Goal: Task Accomplishment & Management: Manage account settings

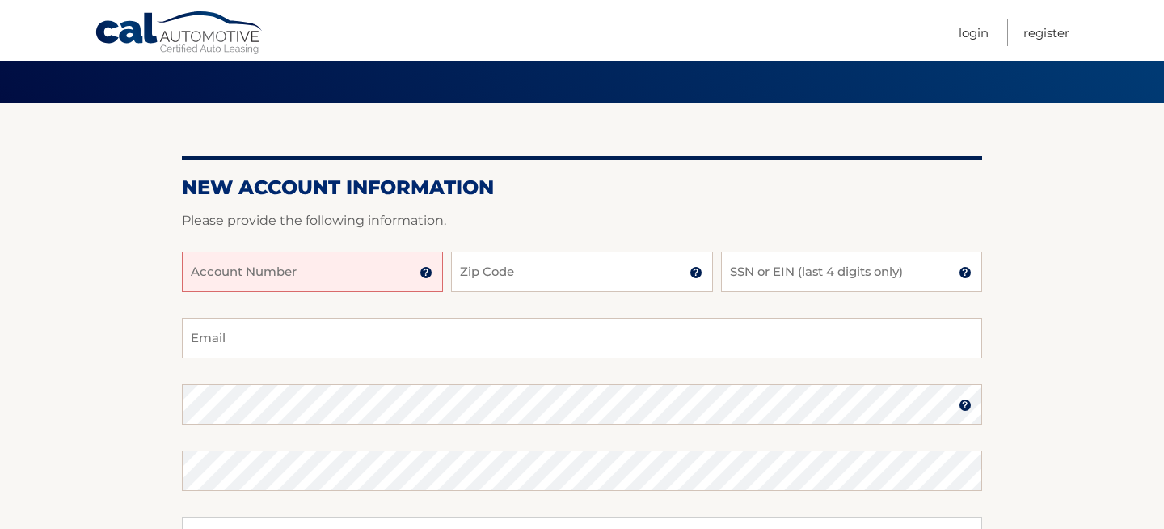
scroll to position [97, 0]
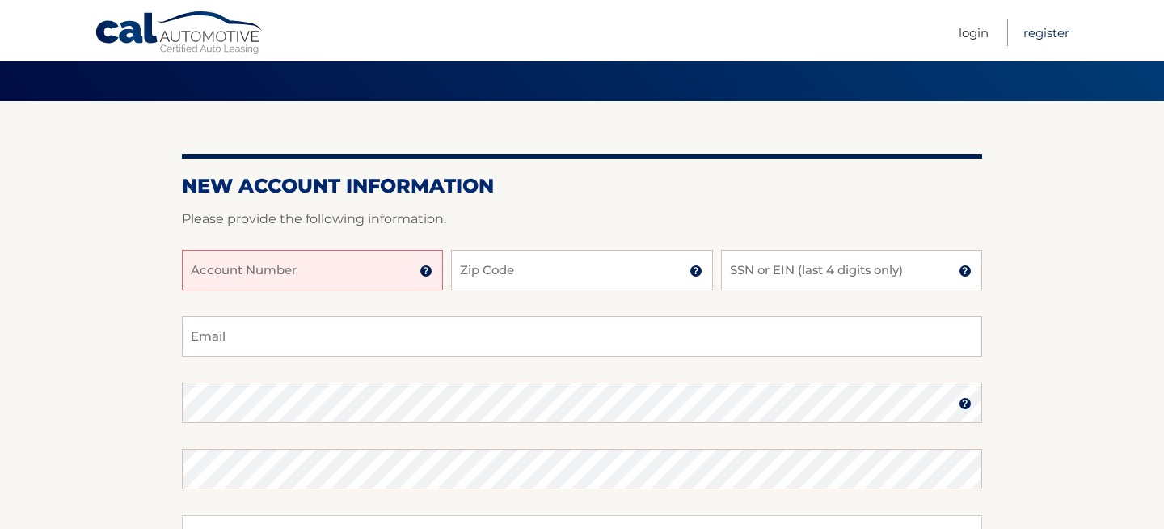
click at [1056, 33] on link "Register" at bounding box center [1046, 32] width 46 height 27
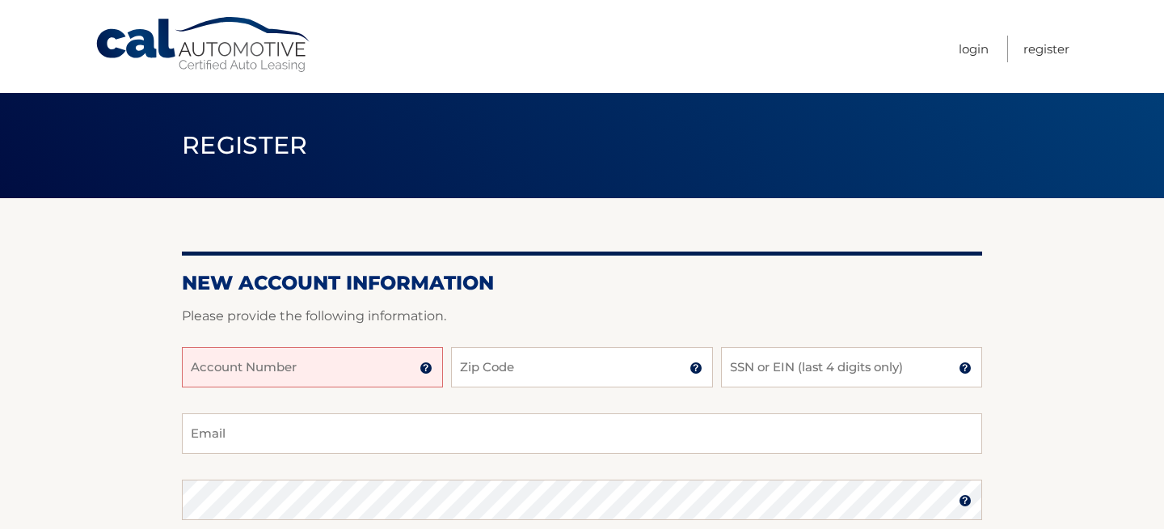
click at [336, 374] on input "Account Number" at bounding box center [312, 367] width 261 height 40
type input "159557"
click at [515, 380] on input "Zip Code" at bounding box center [581, 367] width 261 height 40
type input "33463"
click at [791, 374] on input "SSN or EIN (last 4 digits only)" at bounding box center [851, 367] width 261 height 40
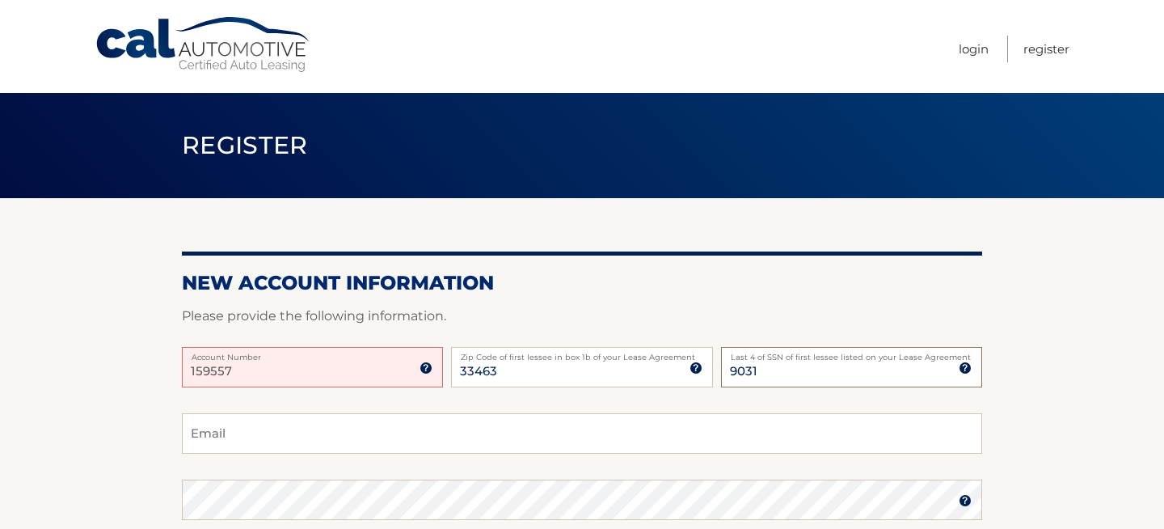
type input "9031"
click at [361, 427] on input "Email" at bounding box center [582, 433] width 800 height 40
type input "l"
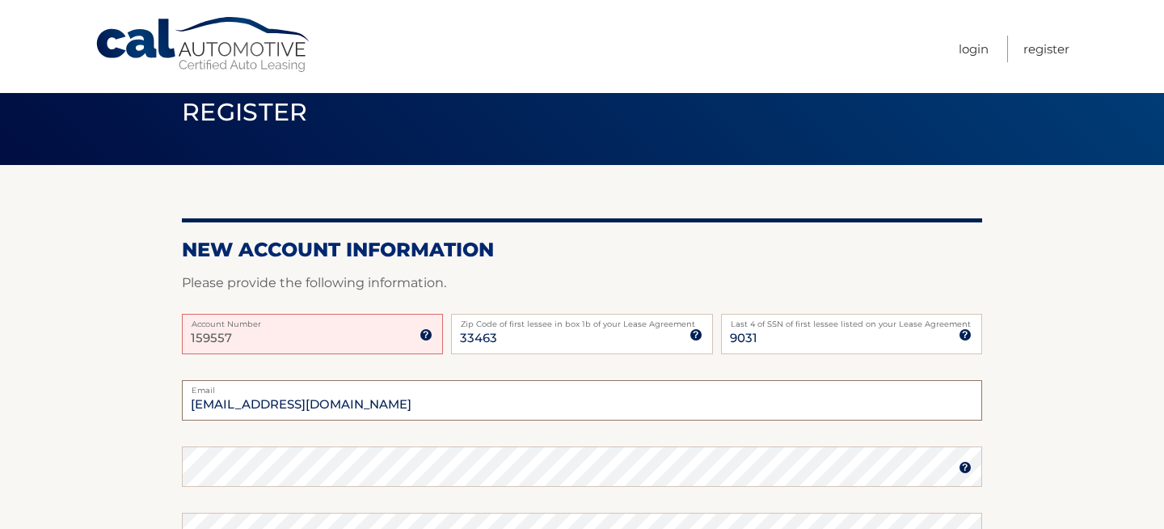
scroll to position [44, 0]
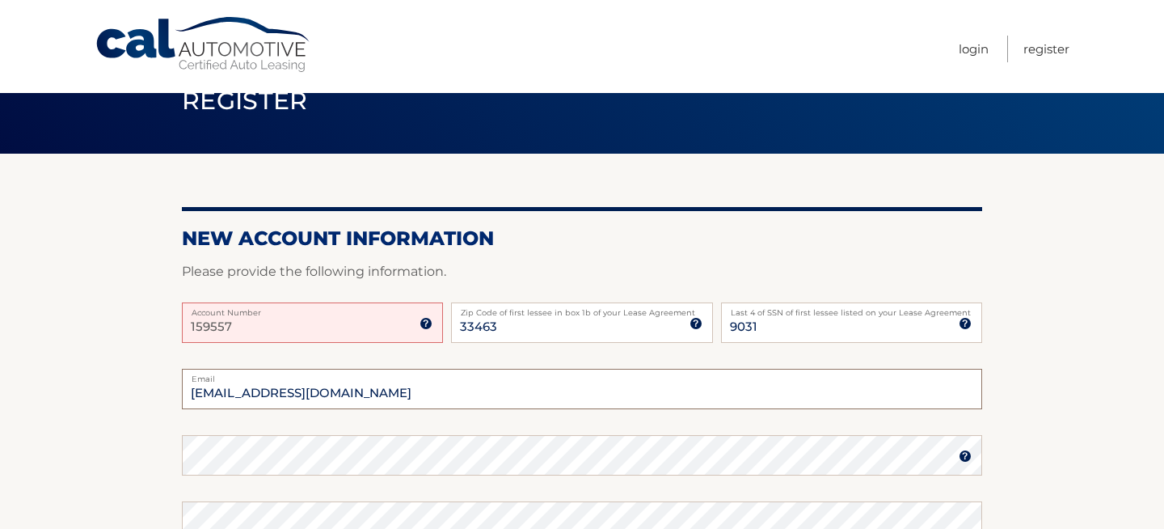
type input "dlchamberlin70@gmail.com"
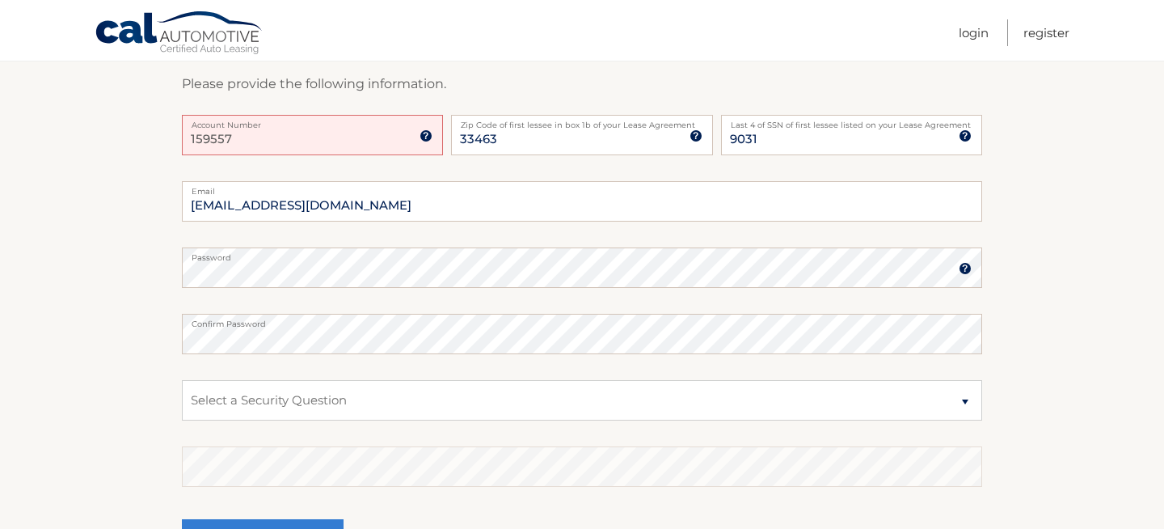
scroll to position [244, 0]
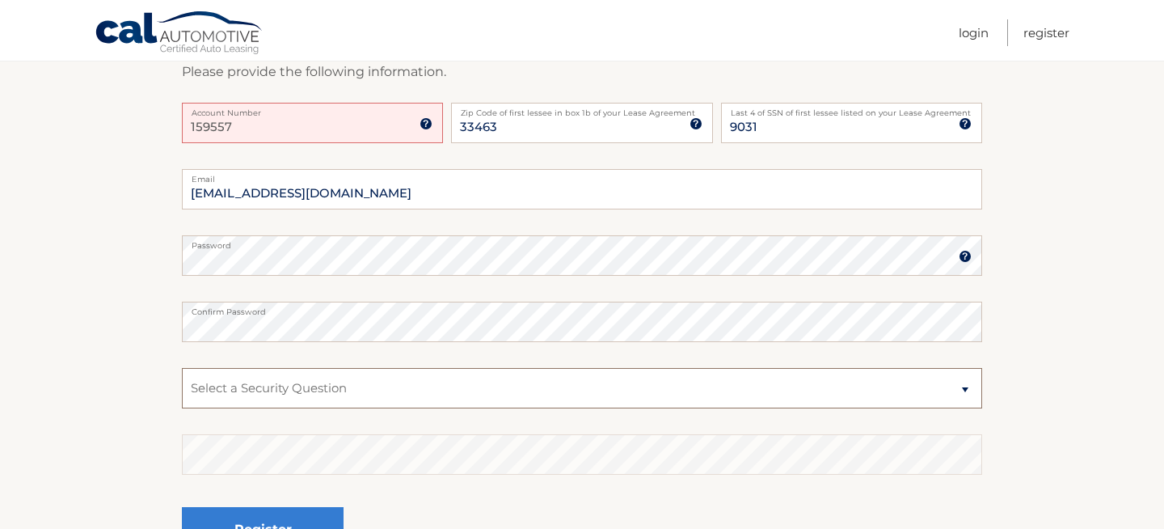
select select "2"
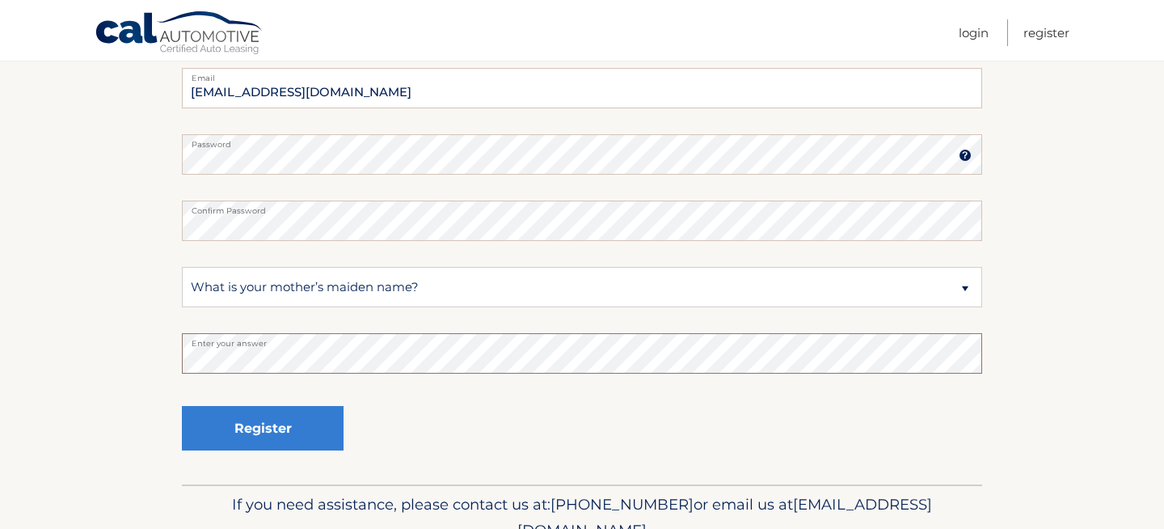
scroll to position [392, 0]
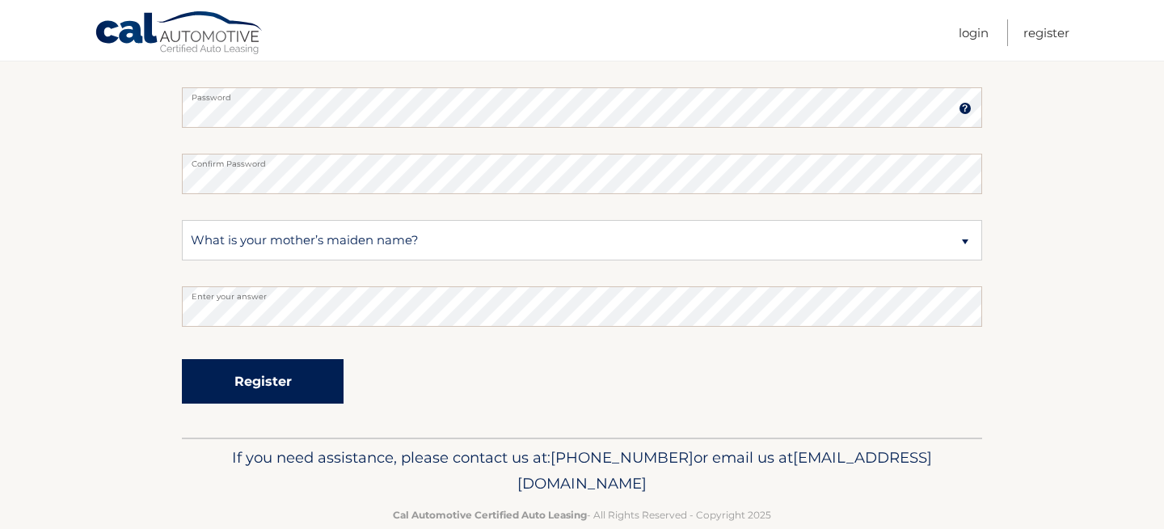
click at [293, 369] on button "Register" at bounding box center [263, 381] width 162 height 44
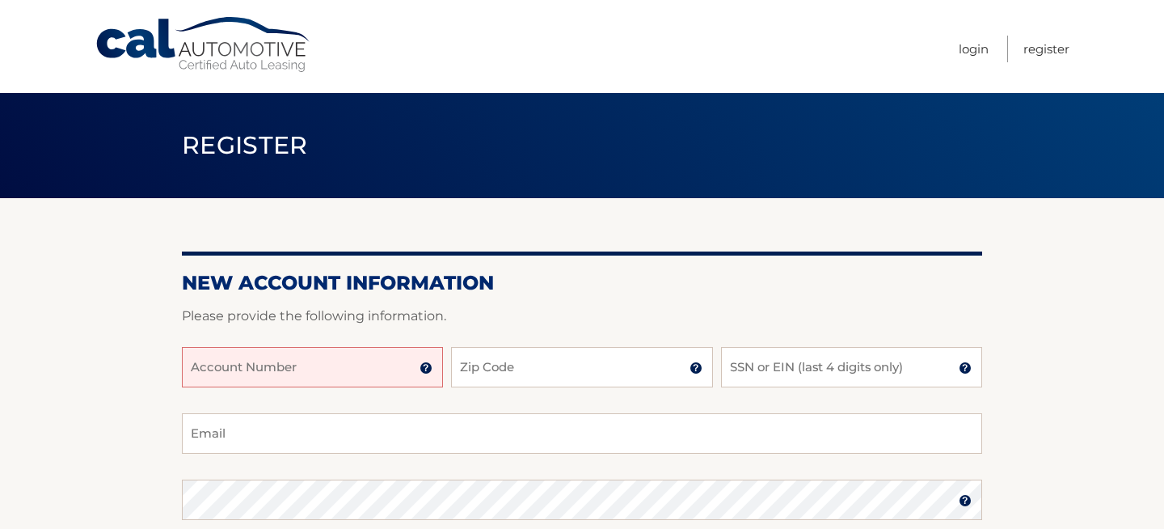
click at [316, 363] on input "Account Number" at bounding box center [312, 367] width 261 height 40
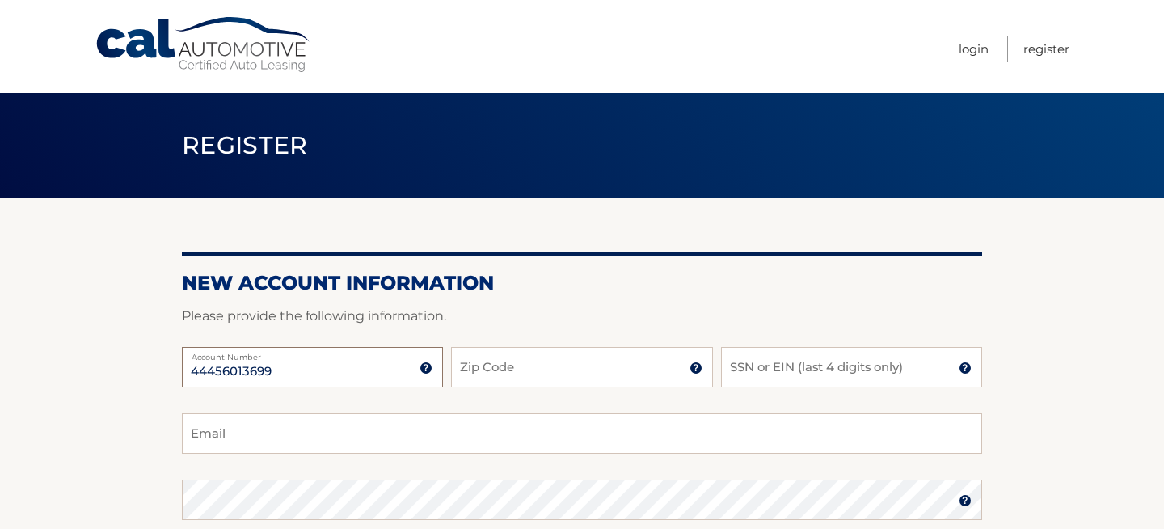
type input "44456013699"
click at [557, 369] on input "Zip Code" at bounding box center [581, 367] width 261 height 40
type input "33463"
click at [867, 377] on input "SSN or EIN (last 4 digits only)" at bounding box center [851, 367] width 261 height 40
type input "9031"
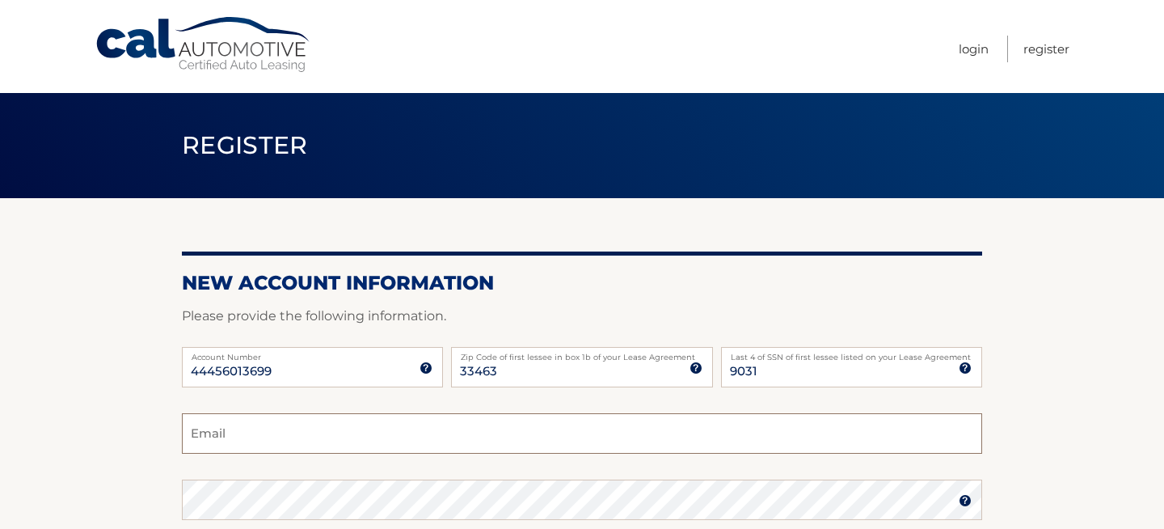
click at [468, 438] on input "Email" at bounding box center [582, 433] width 800 height 40
type input "dlchamberlin70@gmail.com"
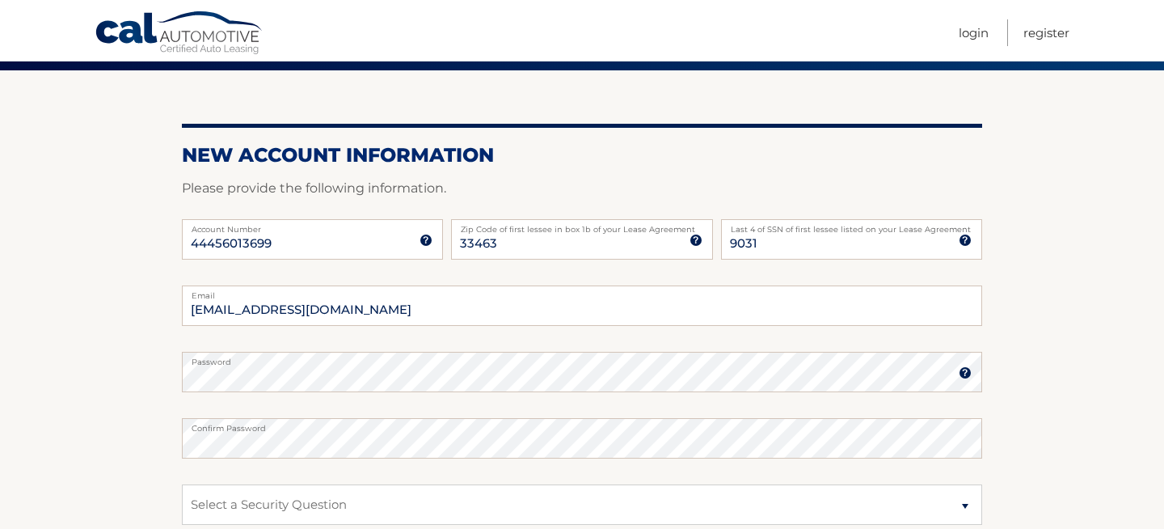
scroll to position [139, 0]
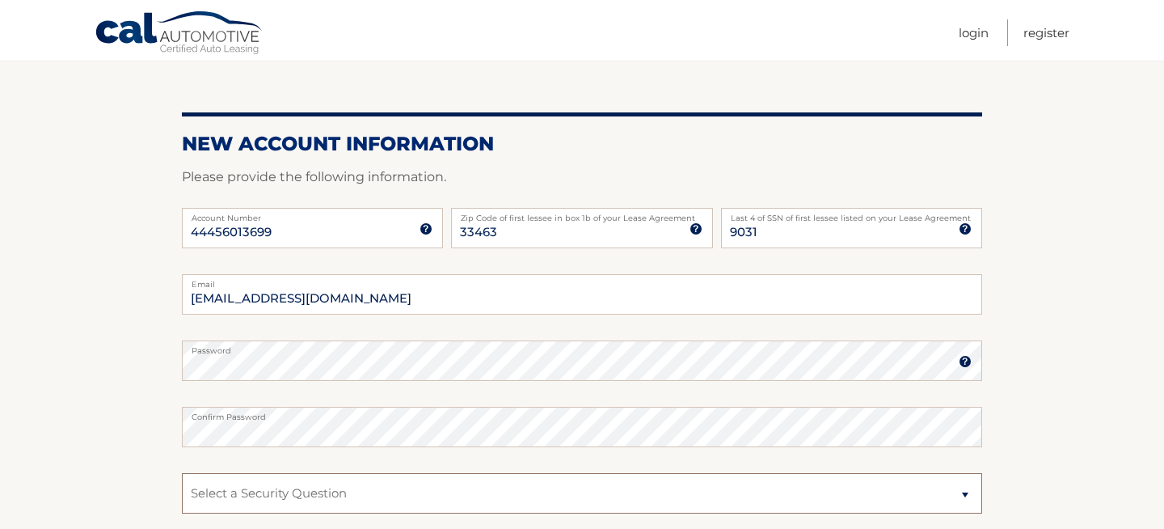
select select "2"
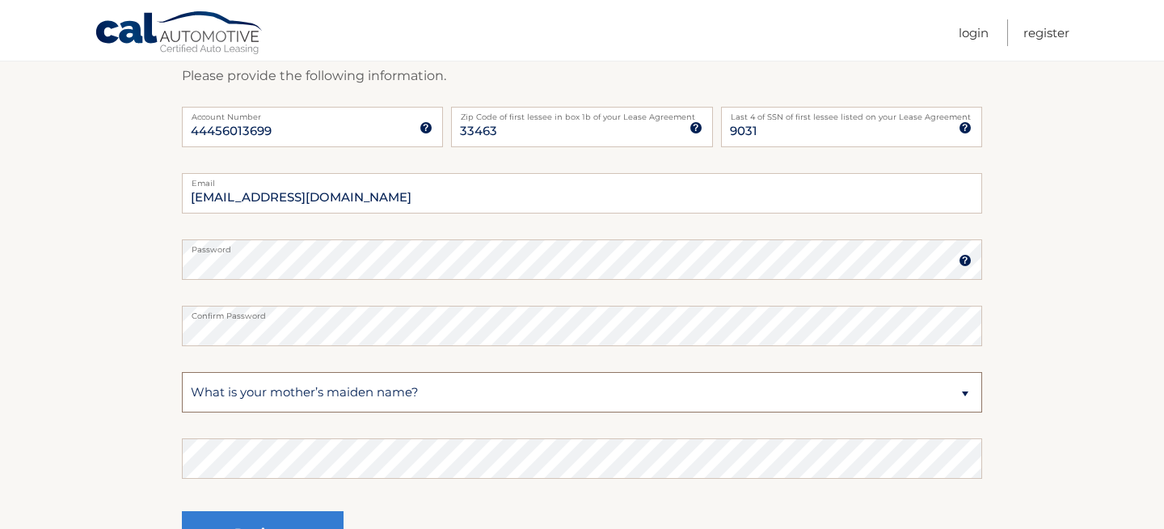
scroll to position [247, 0]
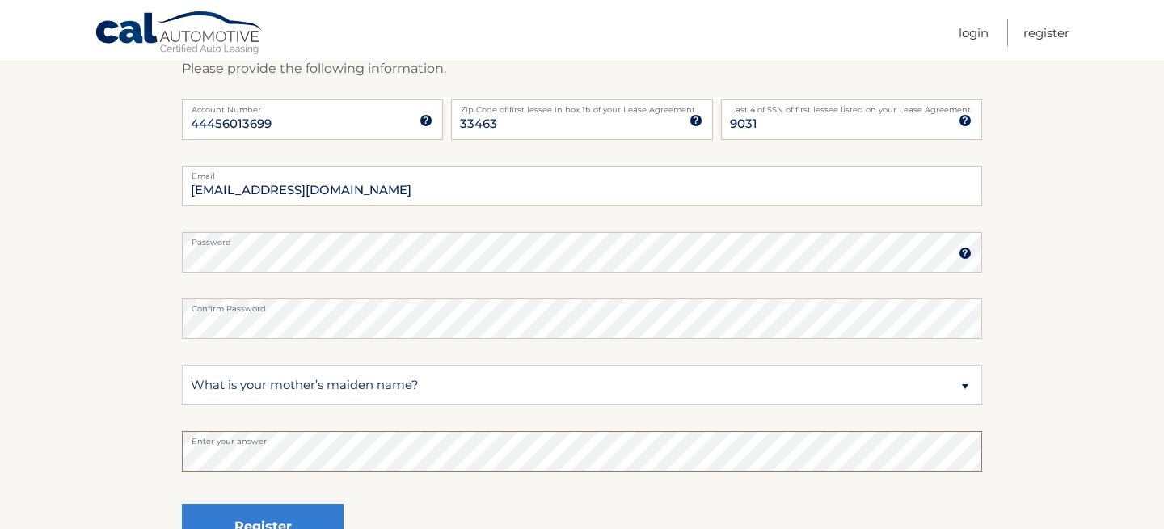
click at [263, 525] on button "Register" at bounding box center [263, 526] width 162 height 44
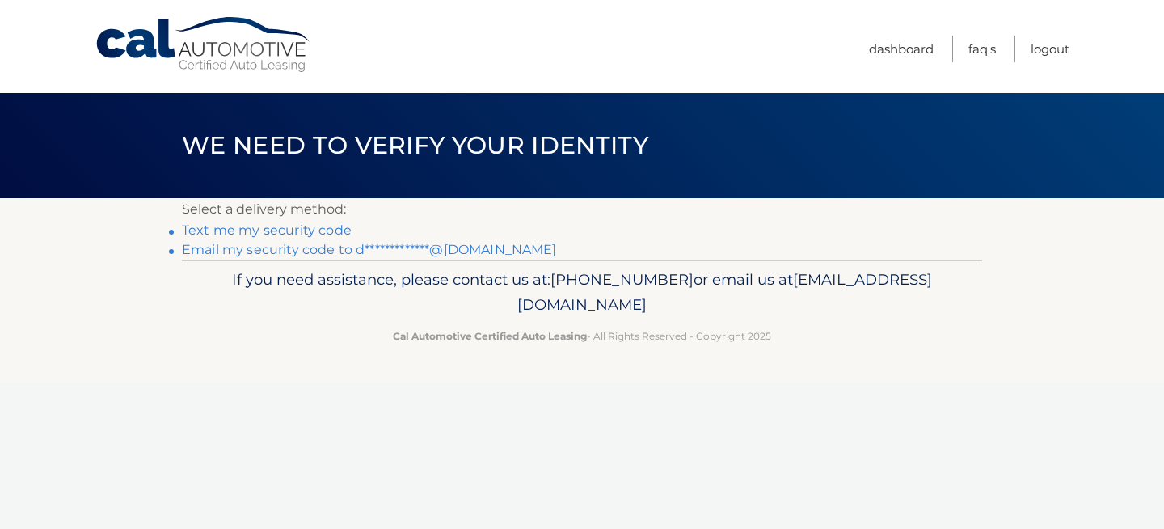
click at [255, 230] on link "Text me my security code" at bounding box center [267, 229] width 170 height 15
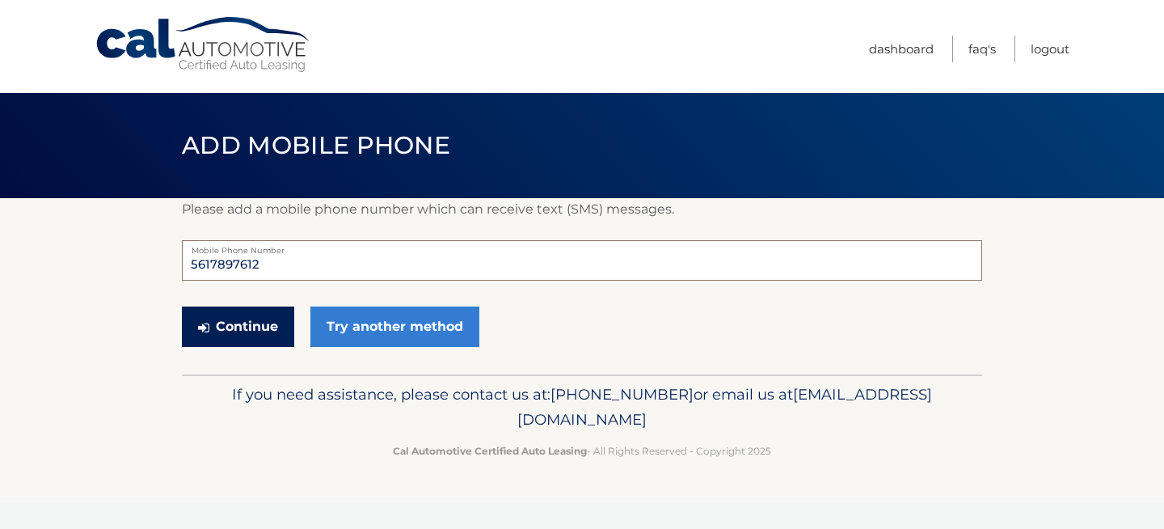
type input "5617897612"
click at [225, 332] on button "Continue" at bounding box center [238, 326] width 112 height 40
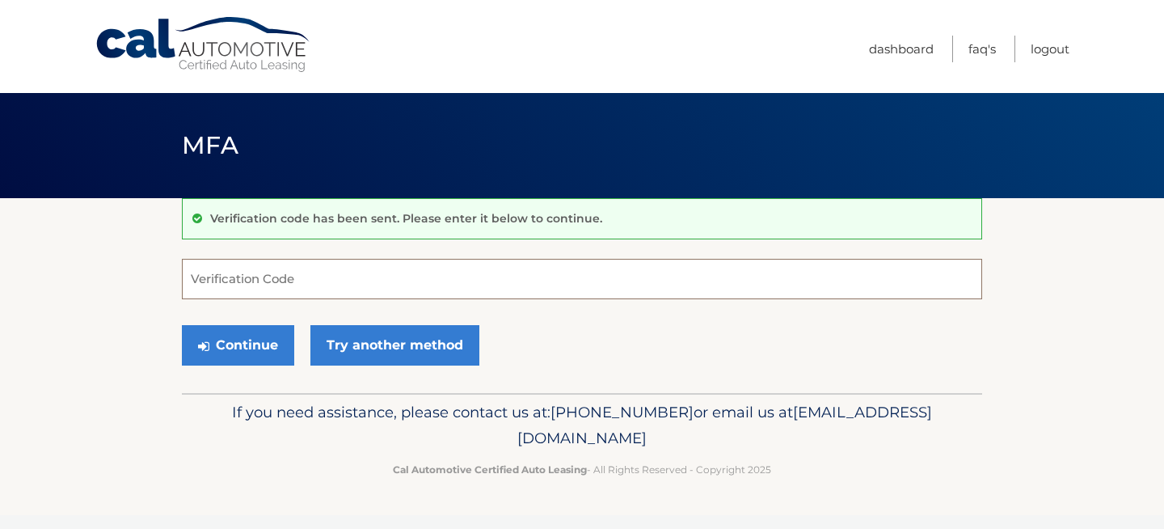
click at [315, 271] on input "Verification Code" at bounding box center [582, 279] width 800 height 40
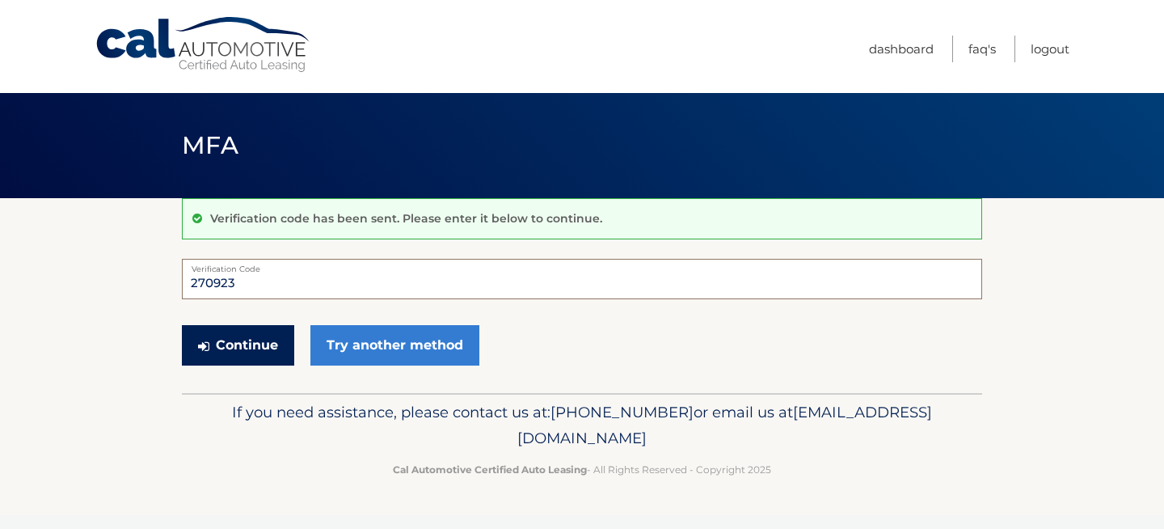
type input "270923"
click at [264, 338] on button "Continue" at bounding box center [238, 345] width 112 height 40
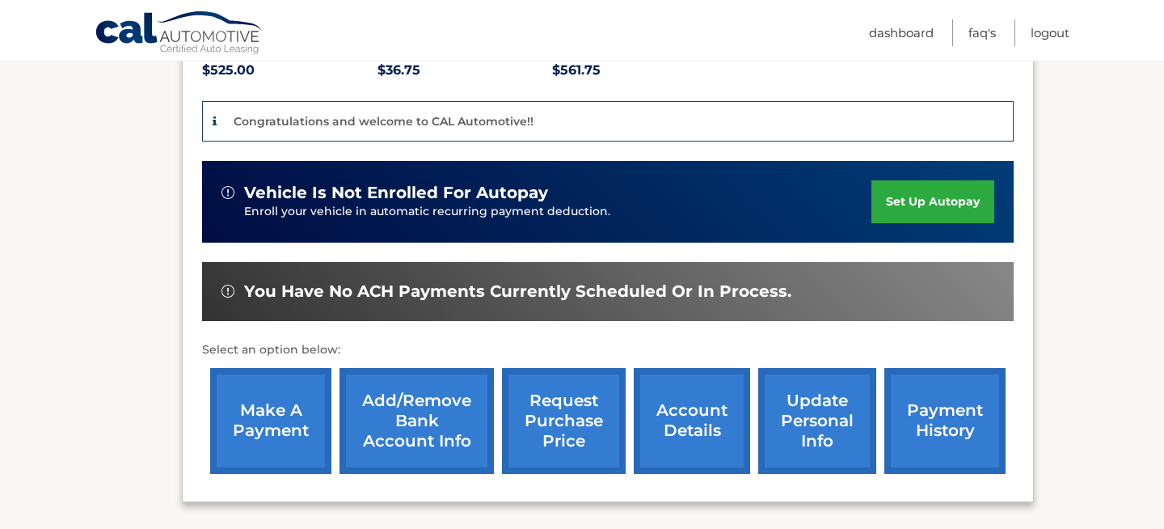
scroll to position [391, 0]
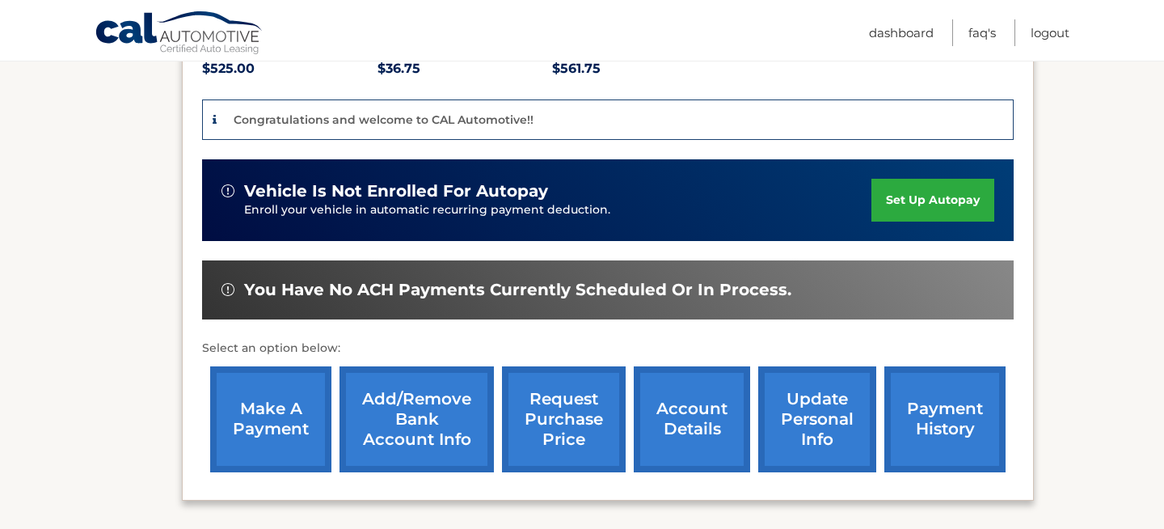
click at [923, 179] on link "set up autopay" at bounding box center [932, 200] width 123 height 43
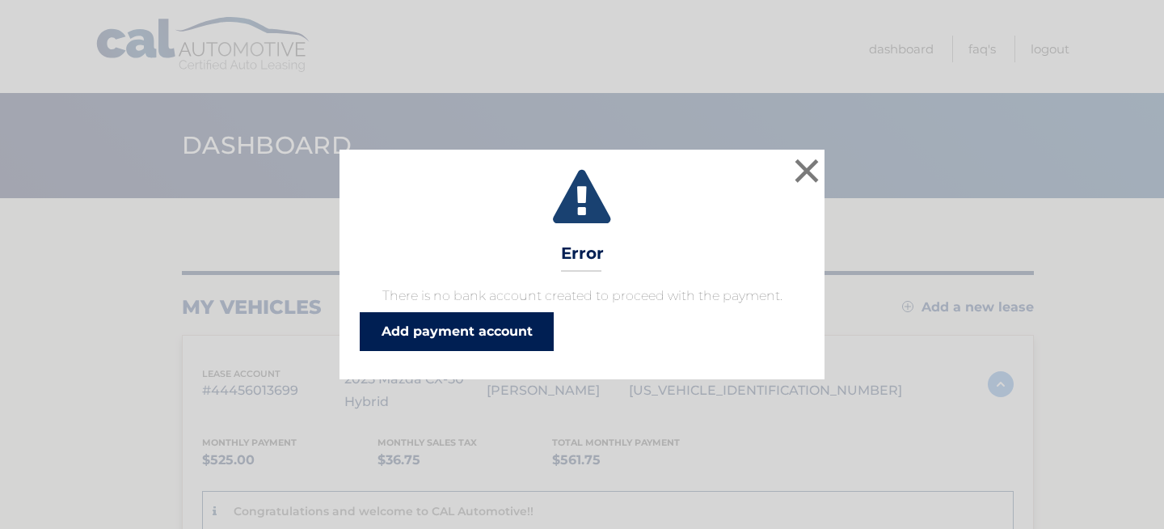
click at [535, 328] on link "Add payment account" at bounding box center [457, 331] width 194 height 39
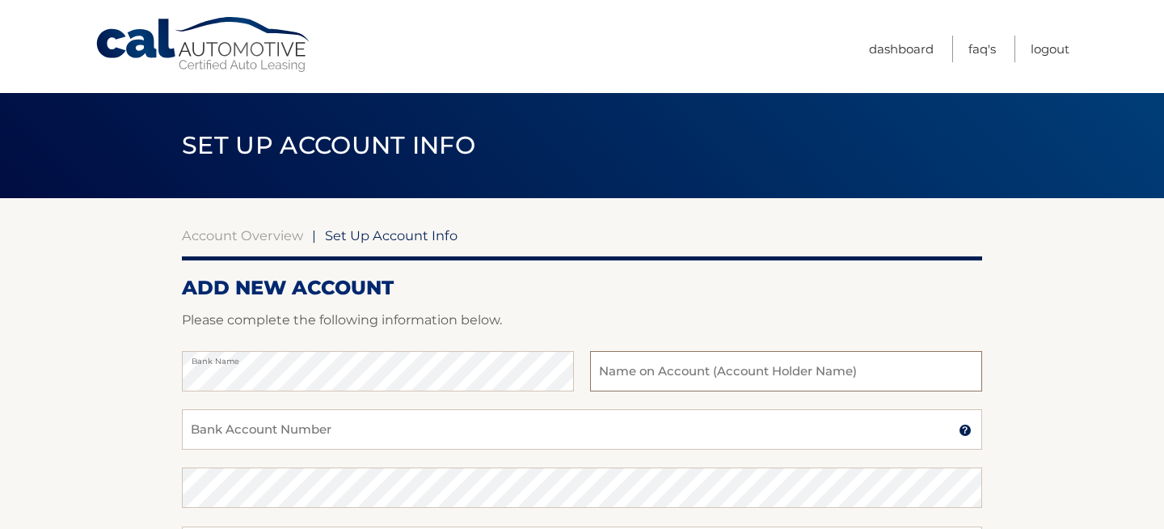
click at [710, 378] on input "text" at bounding box center [786, 371] width 392 height 40
type input "[PERSON_NAME]"
click at [487, 426] on input "Bank Account Number" at bounding box center [582, 429] width 800 height 40
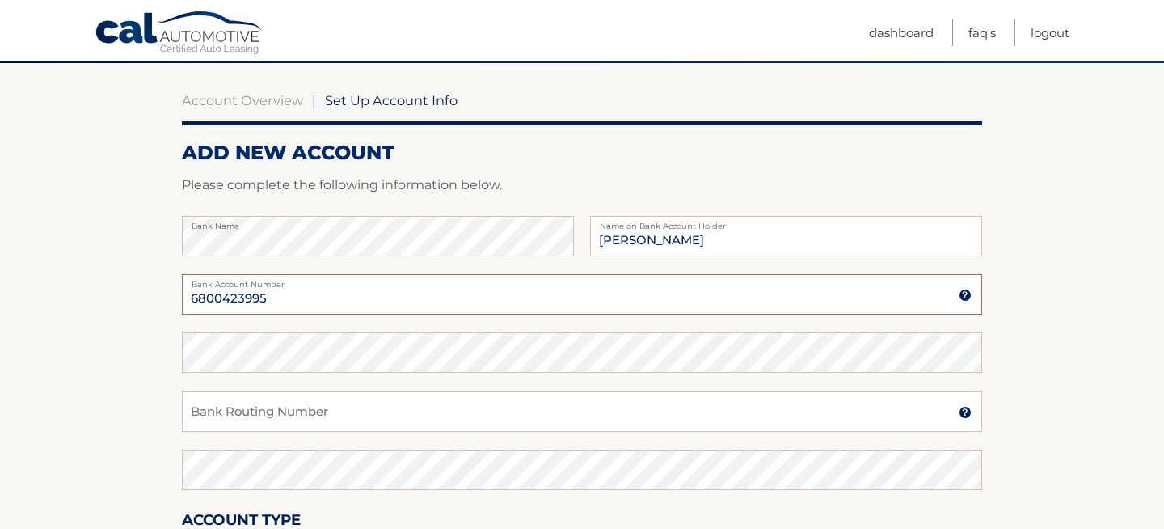
scroll to position [146, 0]
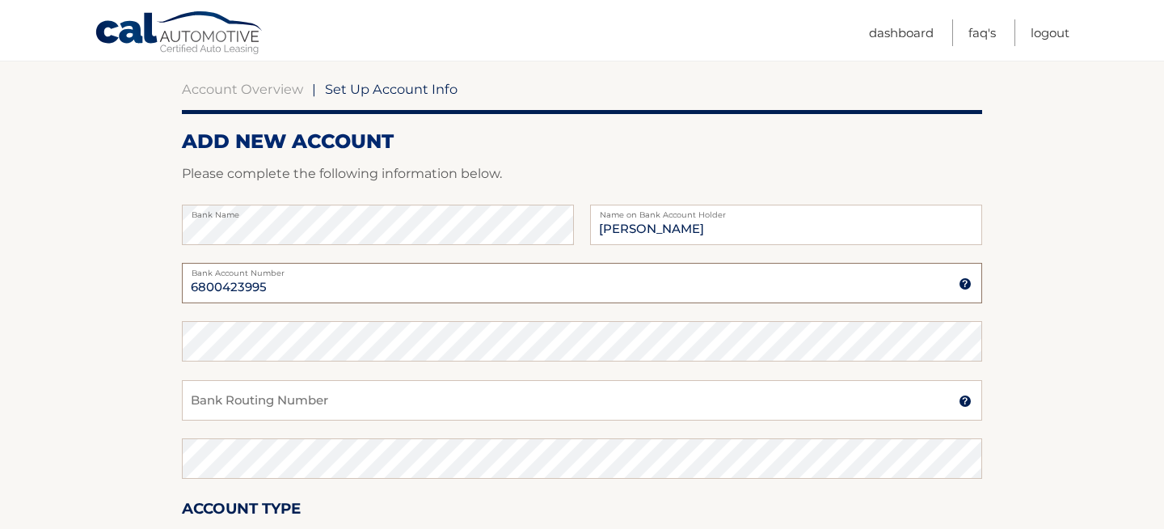
type input "6800423995"
click at [482, 411] on input "Bank Routing Number" at bounding box center [582, 400] width 800 height 40
type input "06317513"
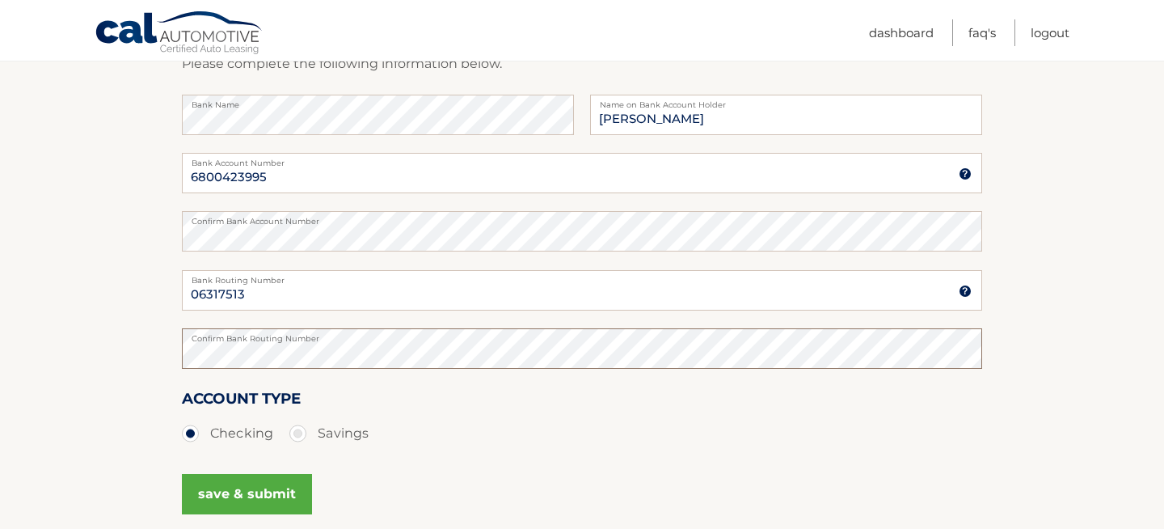
scroll to position [340, 0]
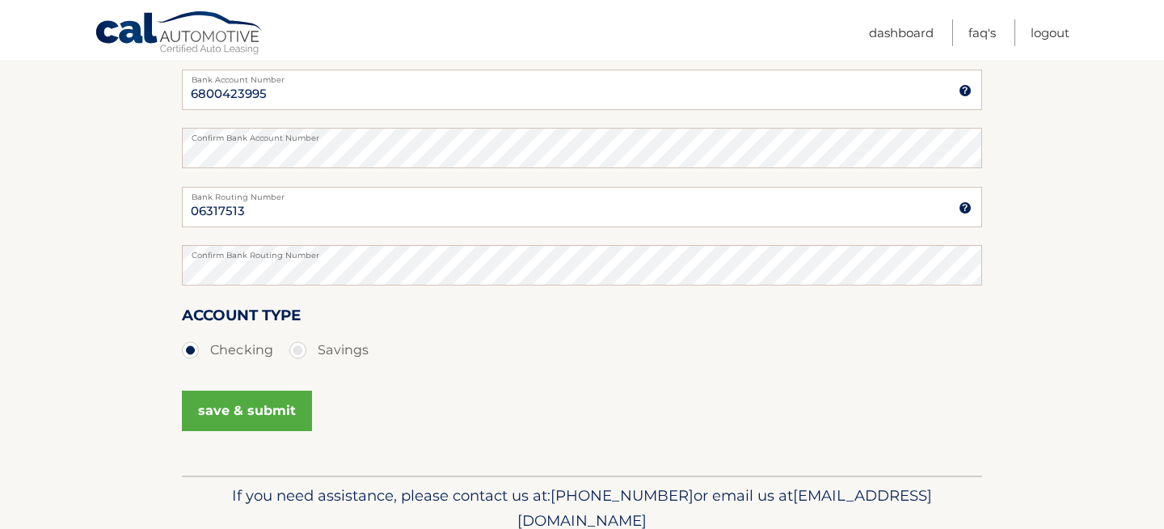
click at [233, 407] on button "save & submit" at bounding box center [247, 410] width 130 height 40
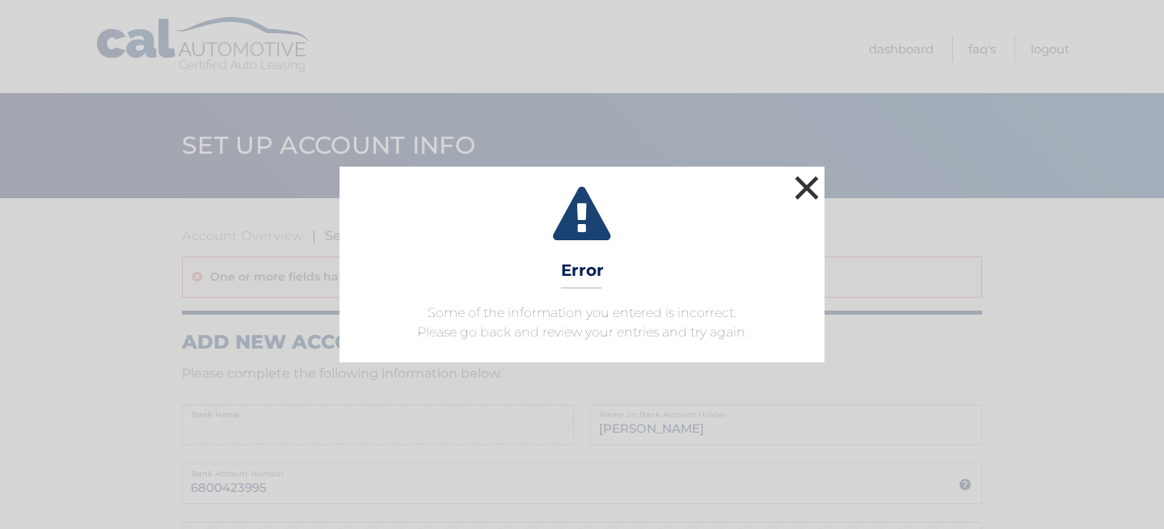
click at [806, 180] on button "×" at bounding box center [807, 187] width 32 height 32
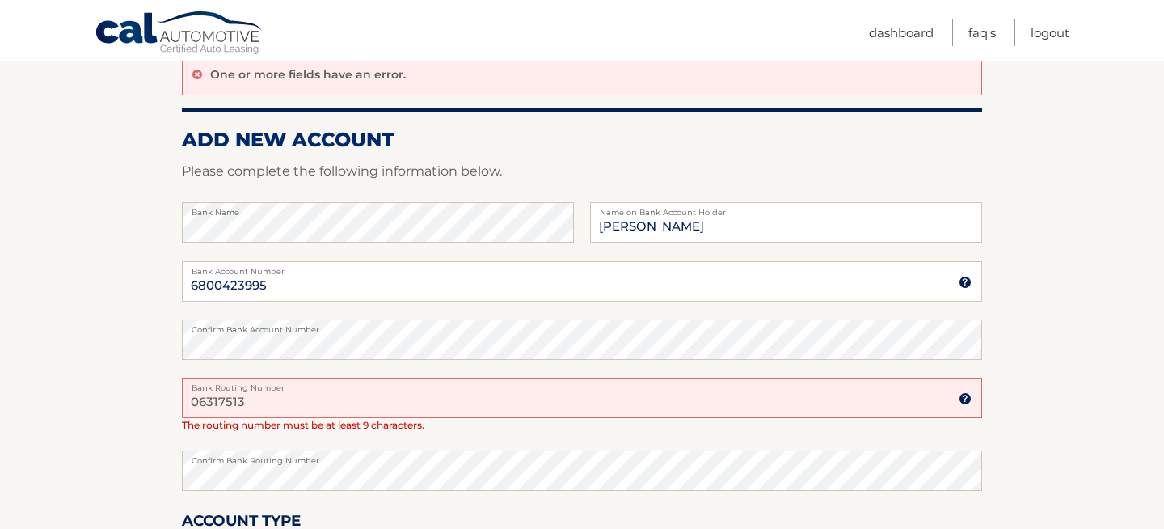
scroll to position [205, 0]
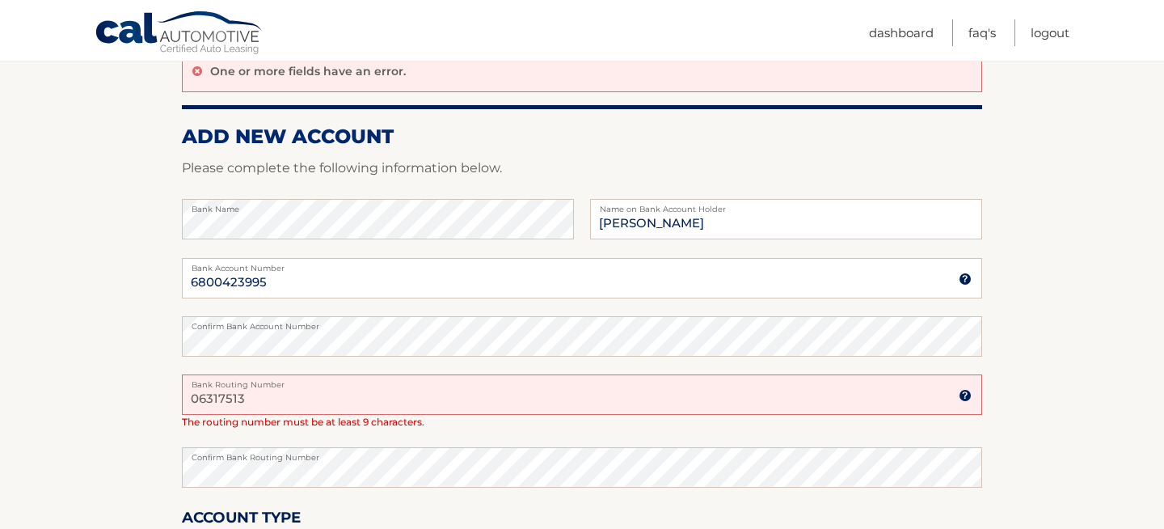
click at [265, 391] on input "06317513" at bounding box center [582, 394] width 800 height 40
click at [221, 399] on input "06317513" at bounding box center [582, 394] width 800 height 40
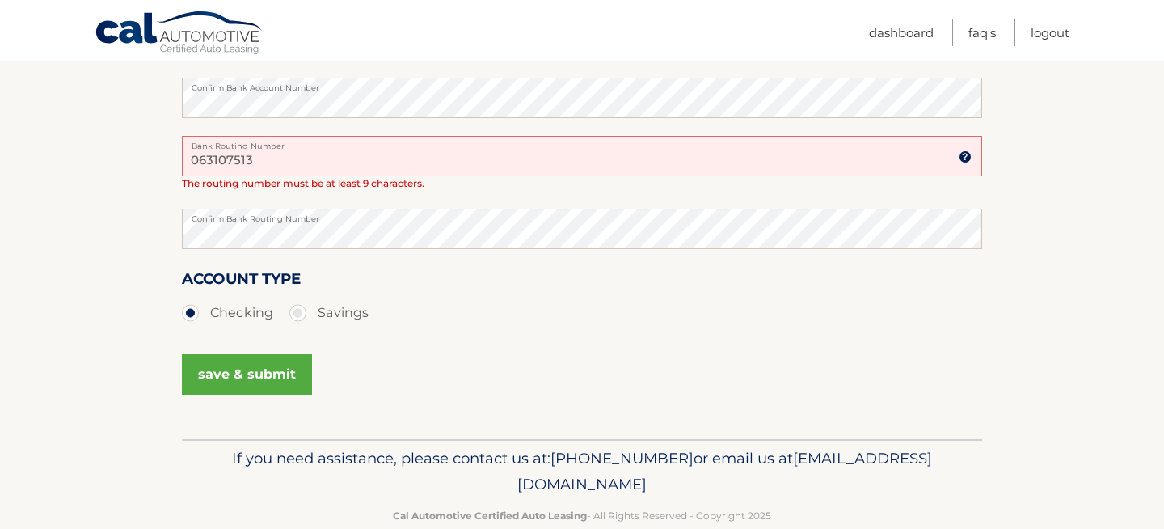
scroll to position [458, 0]
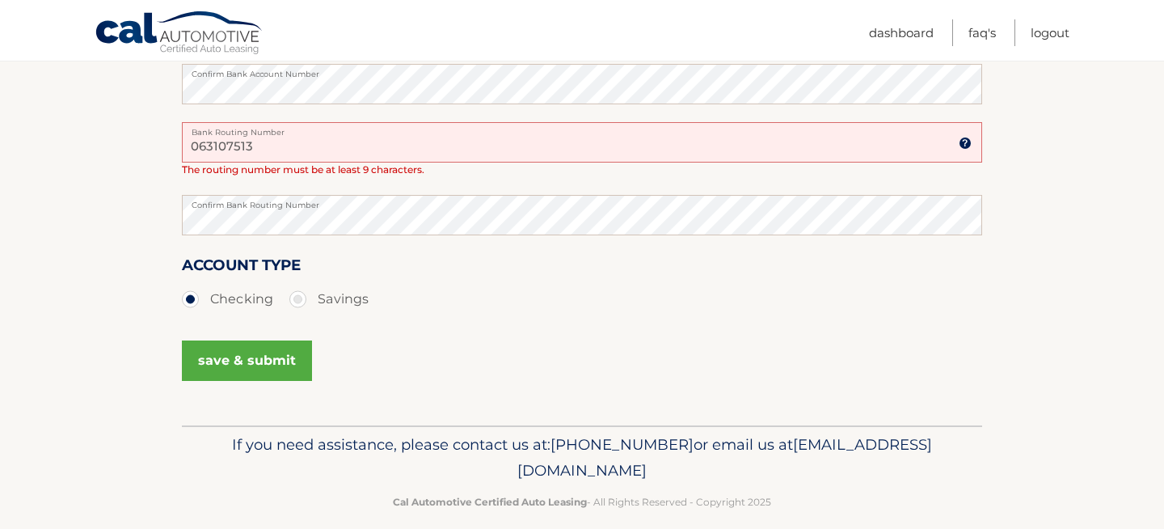
type input "063107513"
click at [245, 354] on button "save & submit" at bounding box center [247, 360] width 130 height 40
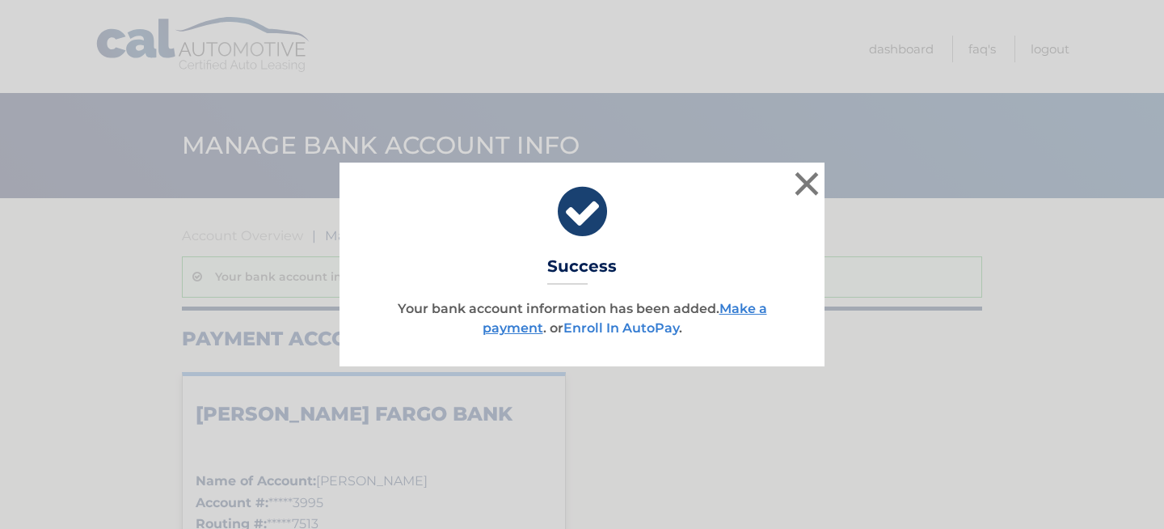
click at [639, 327] on link "Enroll In AutoPay" at bounding box center [621, 327] width 116 height 15
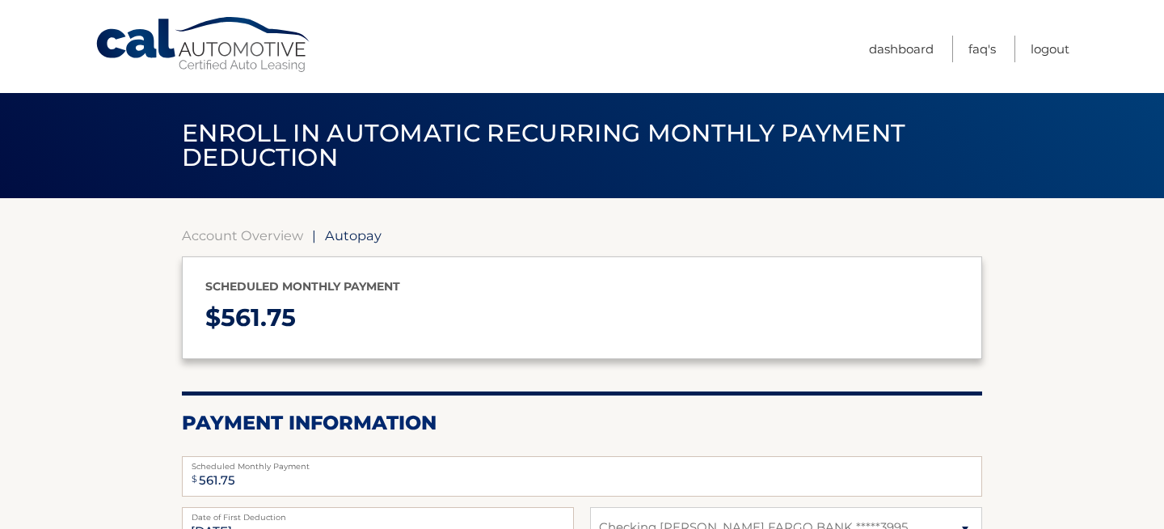
select select "ZWQyYzY4MDktZDBmMC00NDhjLTgzYWQtN2FhOTcwODc5OTgw"
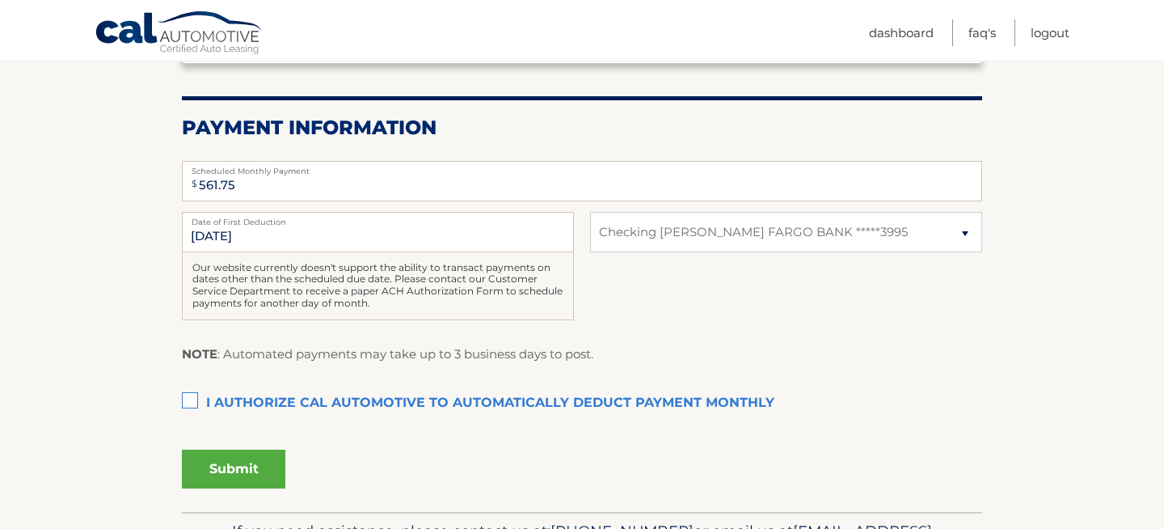
scroll to position [356, 0]
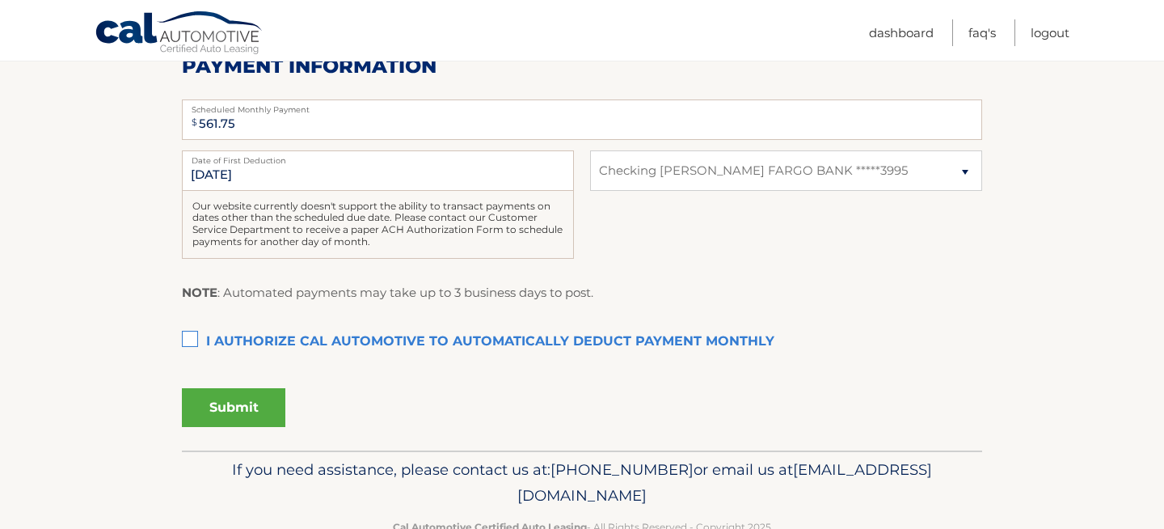
click at [192, 331] on label "I authorize cal automotive to automatically deduct payment monthly This checkbo…" at bounding box center [582, 342] width 800 height 32
click at [0, 0] on input "I authorize cal automotive to automatically deduct payment monthly This checkbo…" at bounding box center [0, 0] width 0 height 0
click at [217, 394] on button "Submit" at bounding box center [233, 407] width 103 height 39
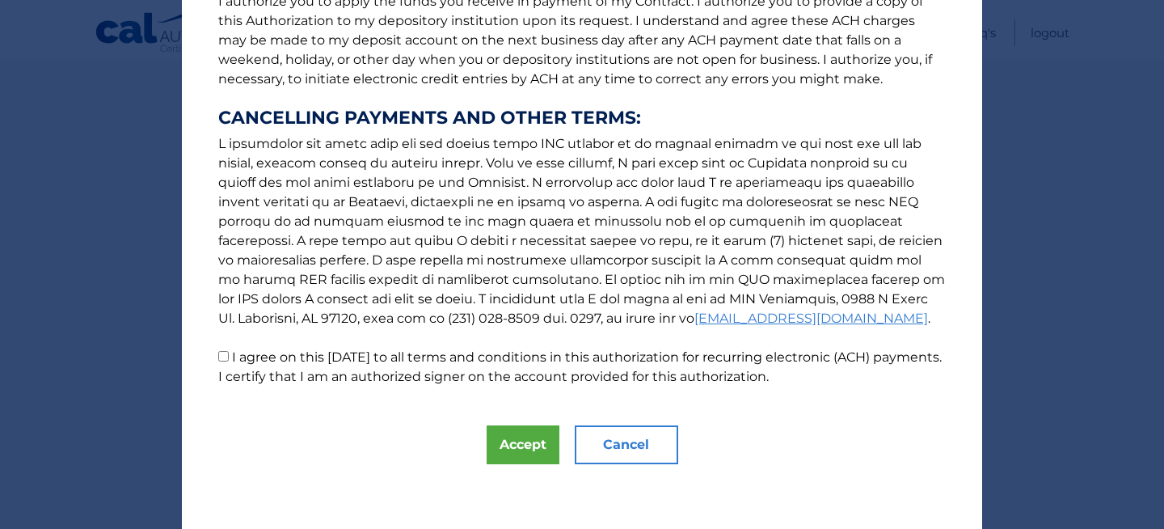
scroll to position [235, 0]
click at [549, 439] on button "Accept" at bounding box center [523, 444] width 73 height 39
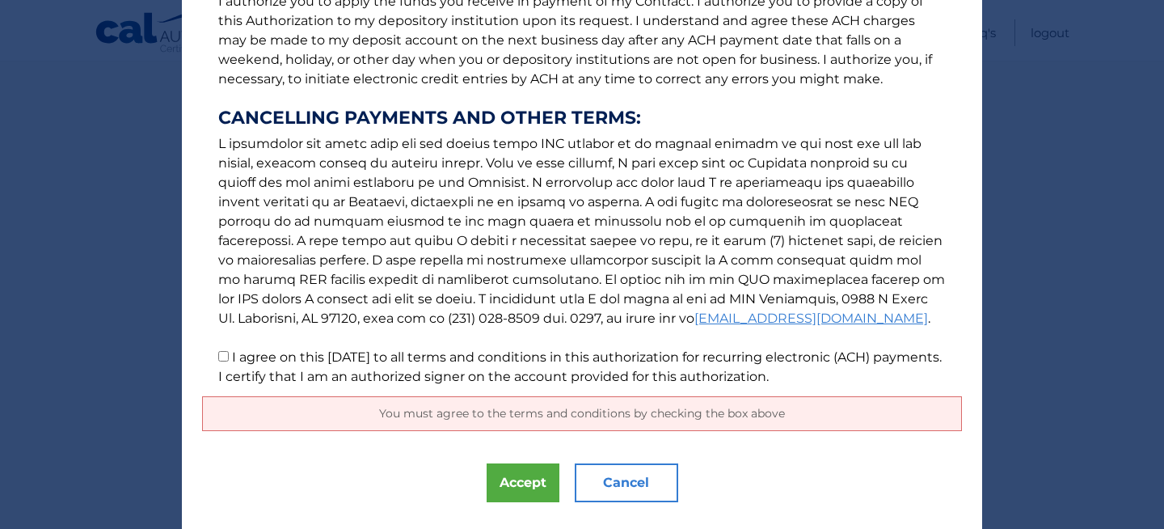
click at [222, 357] on input "I agree on this [DATE] to all terms and conditions in this authorization for re…" at bounding box center [223, 356] width 11 height 11
checkbox input "true"
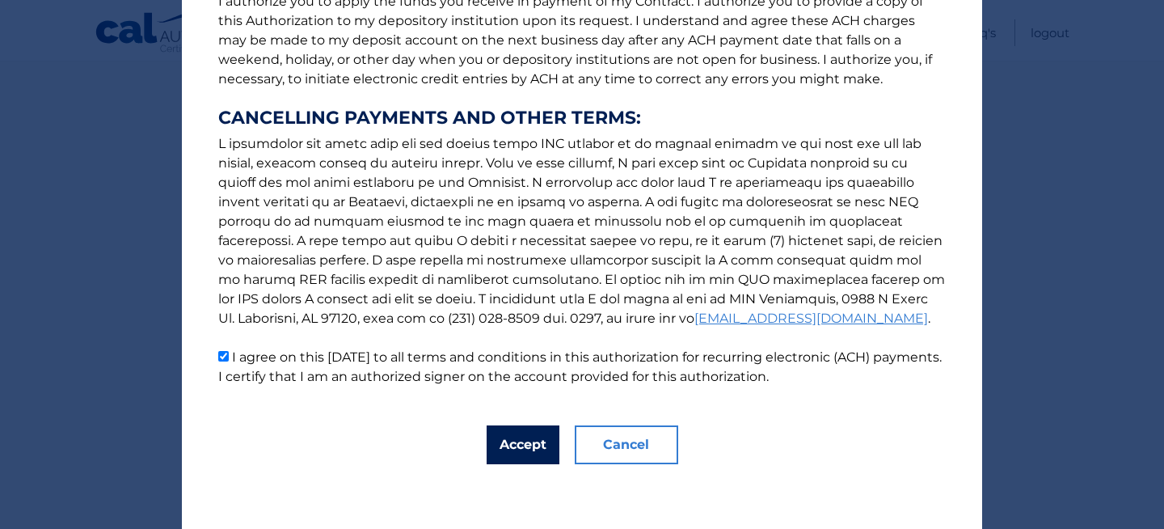
click at [554, 428] on button "Accept" at bounding box center [523, 444] width 73 height 39
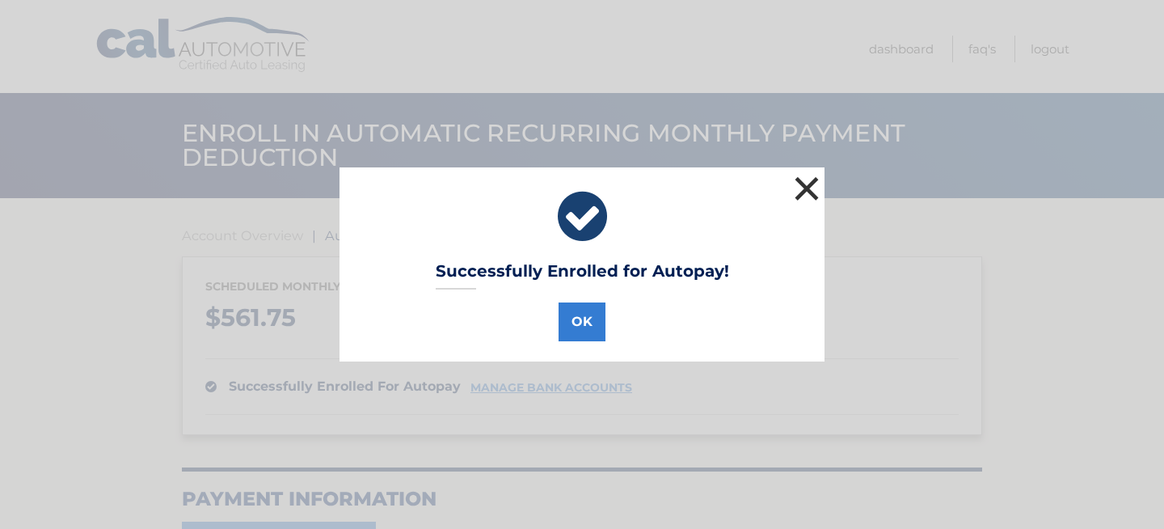
click at [809, 188] on button "×" at bounding box center [807, 188] width 32 height 32
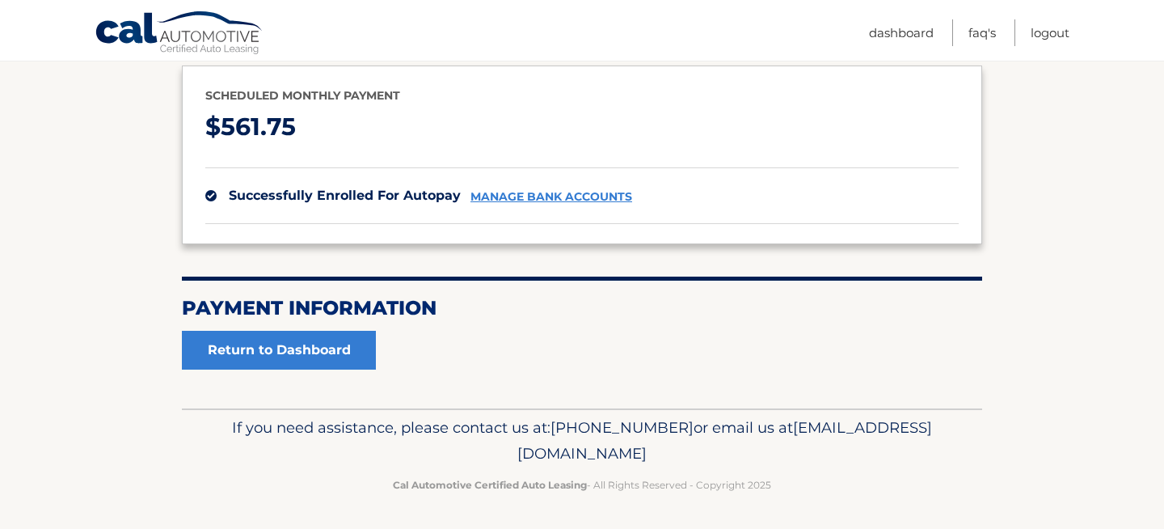
scroll to position [190, 0]
